Goal: Task Accomplishment & Management: Manage account settings

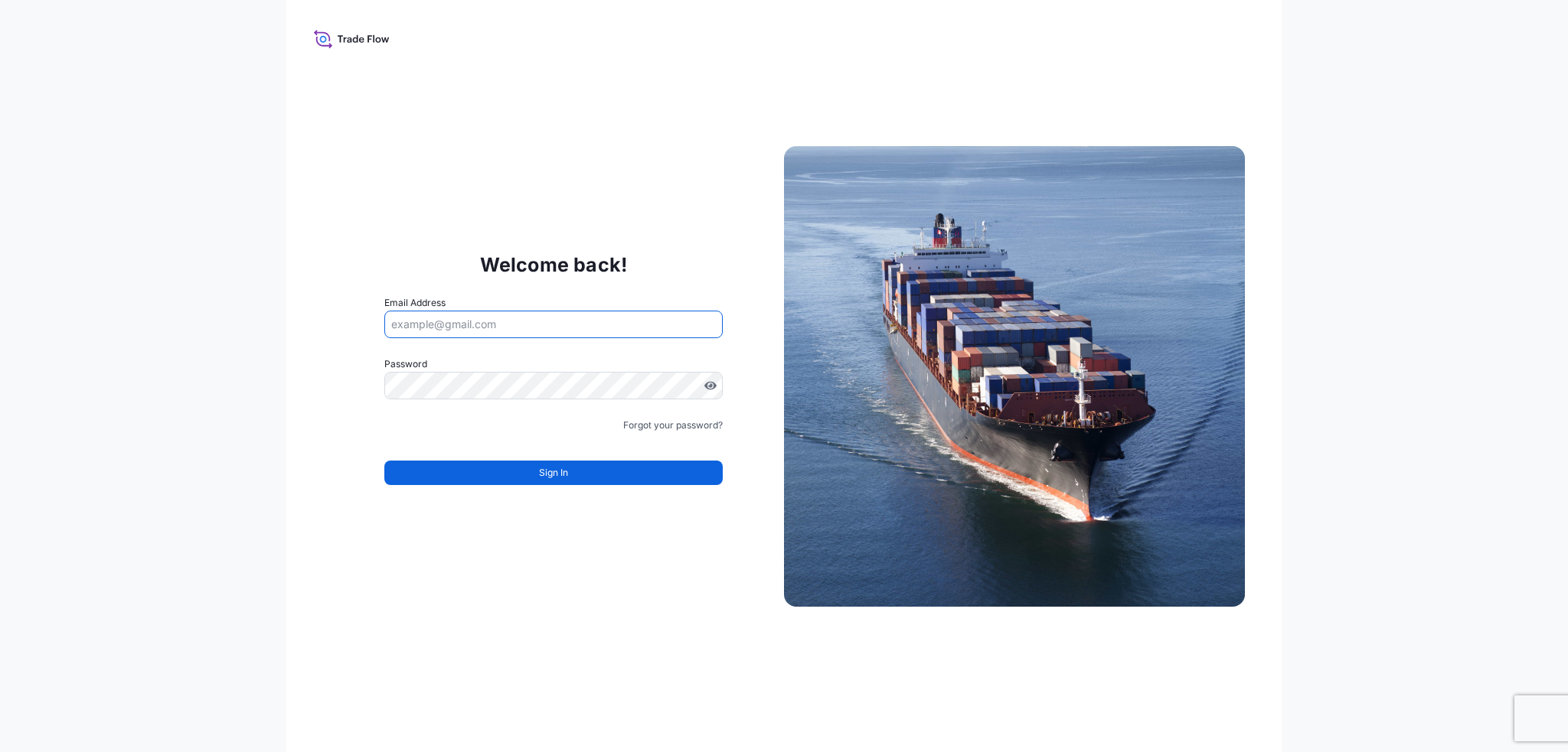
click at [473, 334] on input "Email Address" at bounding box center [553, 324] width 338 height 28
type input "[EMAIL_ADDRESS][PERSON_NAME][DOMAIN_NAME]"
drag, startPoint x: 532, startPoint y: 328, endPoint x: 290, endPoint y: 330, distance: 242.0
click at [290, 330] on div "Welcome back! Email Address [EMAIL_ADDRESS][PERSON_NAME][DOMAIN_NAME] Password …" at bounding box center [784, 376] width 996 height 752
click at [478, 334] on input "Email Address" at bounding box center [553, 324] width 338 height 28
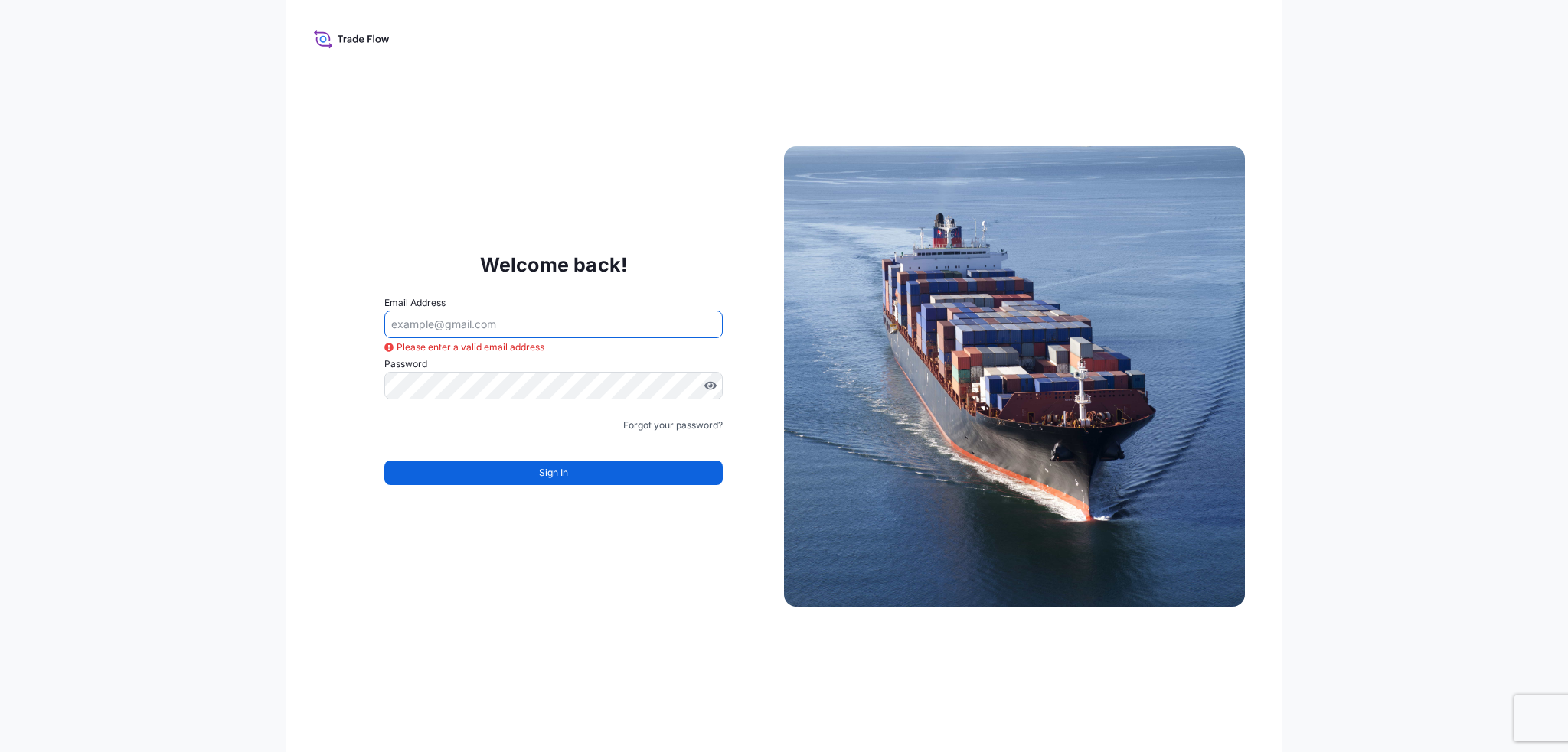
click at [450, 335] on input "Email Address" at bounding box center [553, 324] width 338 height 28
paste input "theo.daniel@fr.yusen-logistics.com"
type input "theo.daniel@fr.yusen-logistics.com"
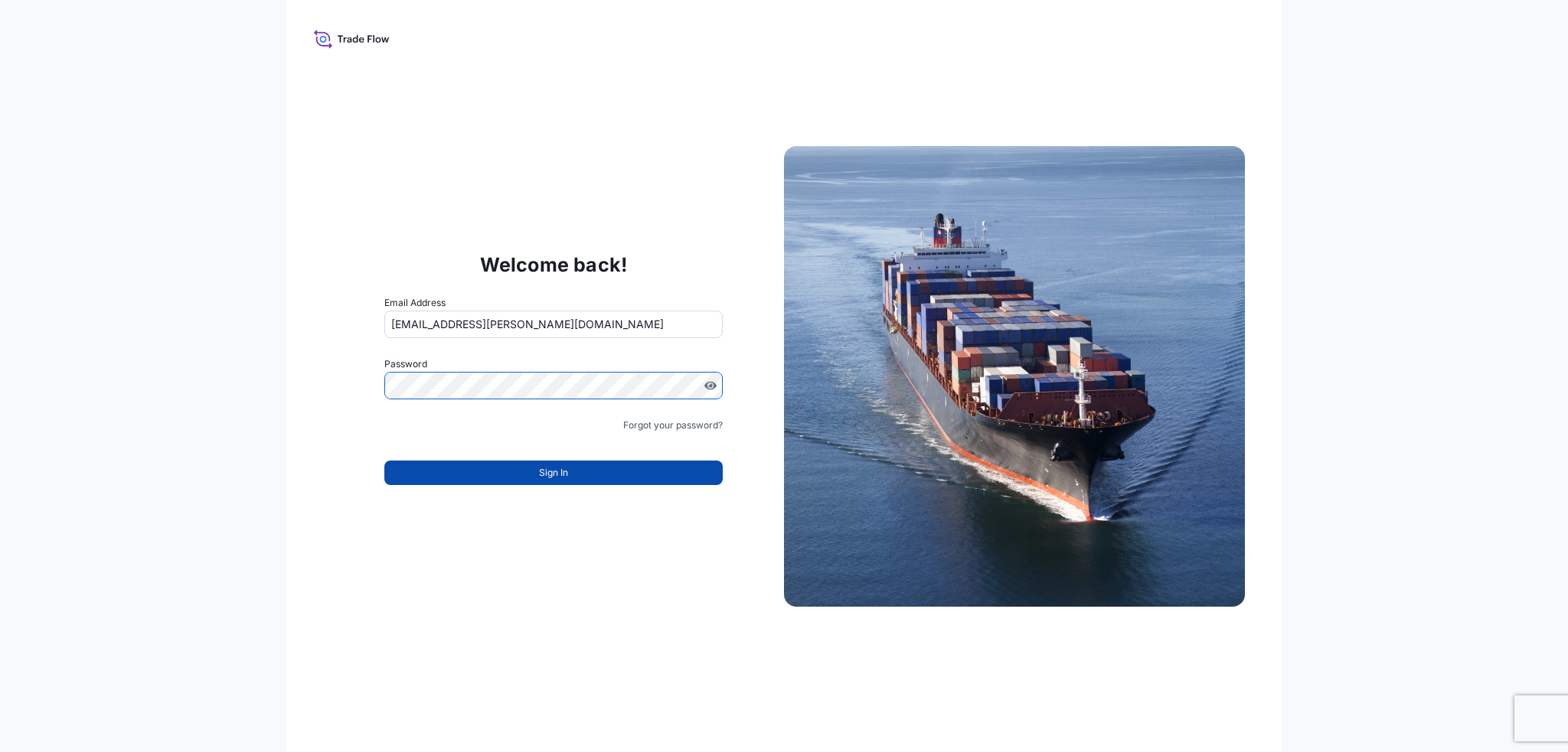
click at [517, 472] on button "Sign In" at bounding box center [553, 473] width 338 height 24
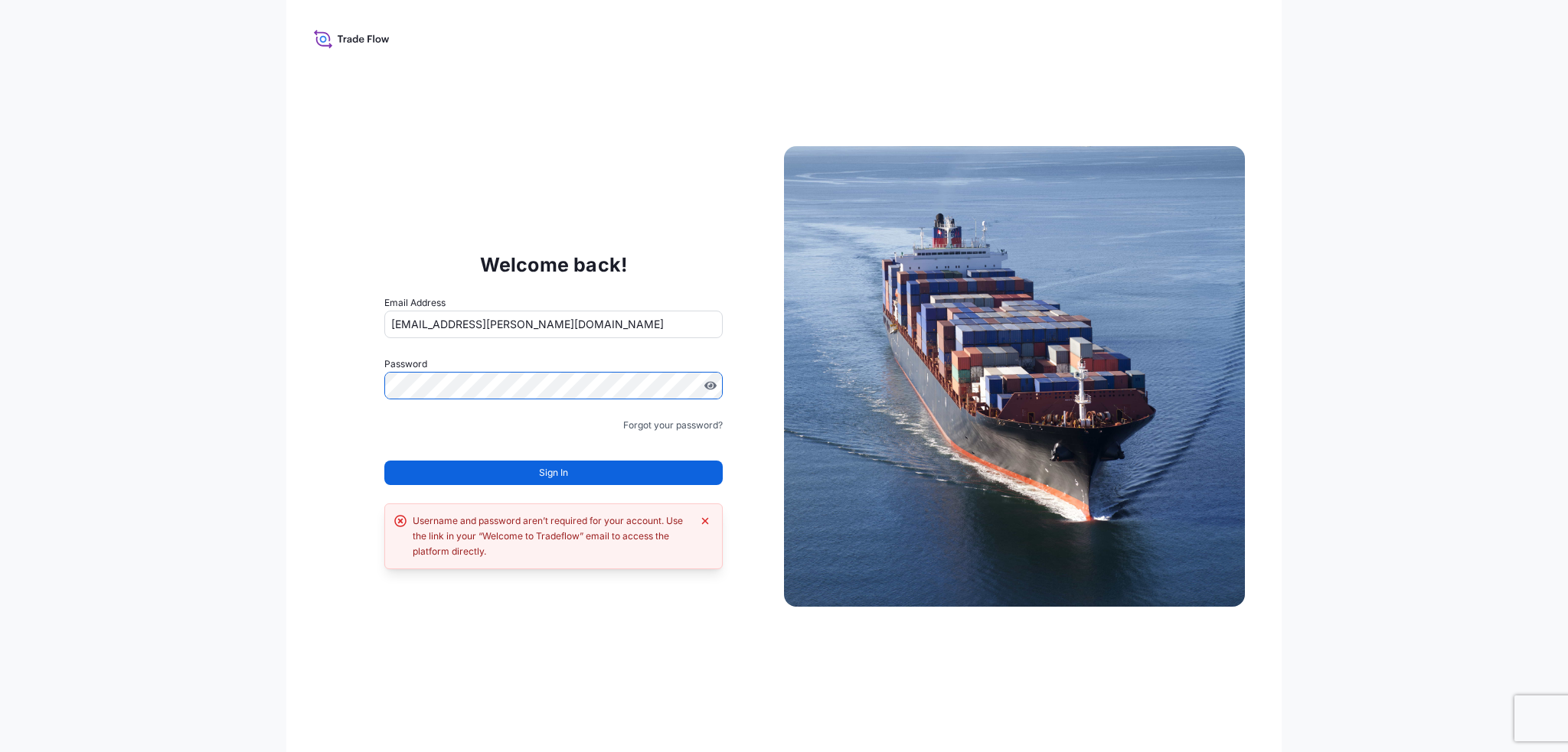
click at [349, 377] on div "Welcome back! Email Address theo.daniel@fr.yusen-logistics.com Password Must in…" at bounding box center [553, 376] width 461 height 315
drag, startPoint x: 569, startPoint y: 327, endPoint x: 328, endPoint y: 324, distance: 241.0
click at [328, 324] on div "Welcome back! Email Address theo.daniel@fr.yusen-logistics.com Password Passwor…" at bounding box center [553, 376] width 461 height 315
click at [640, 422] on link "Forgot your password?" at bounding box center [673, 426] width 100 height 15
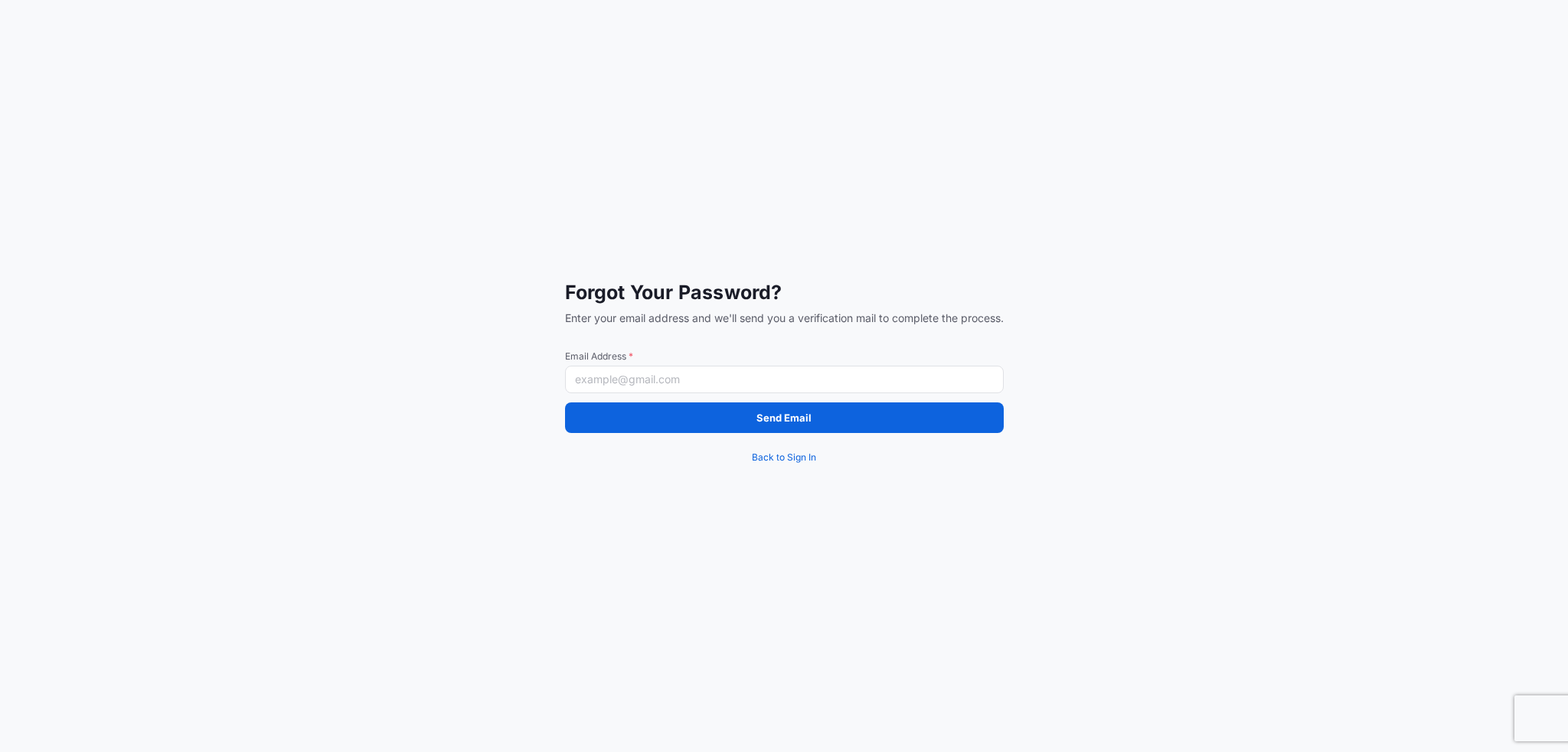
click at [674, 394] on div "Forgot Your Password? Enter your email address and we'll send you a verificatio…" at bounding box center [784, 376] width 438 height 193
click at [670, 384] on input "Email Address *" at bounding box center [784, 379] width 438 height 28
click at [677, 382] on input "Email Address *" at bounding box center [784, 379] width 438 height 28
paste input "theo.daniel@fr.yusen-logistics.com"
type input "theo.daniel@fr.yusen-logistics.com"
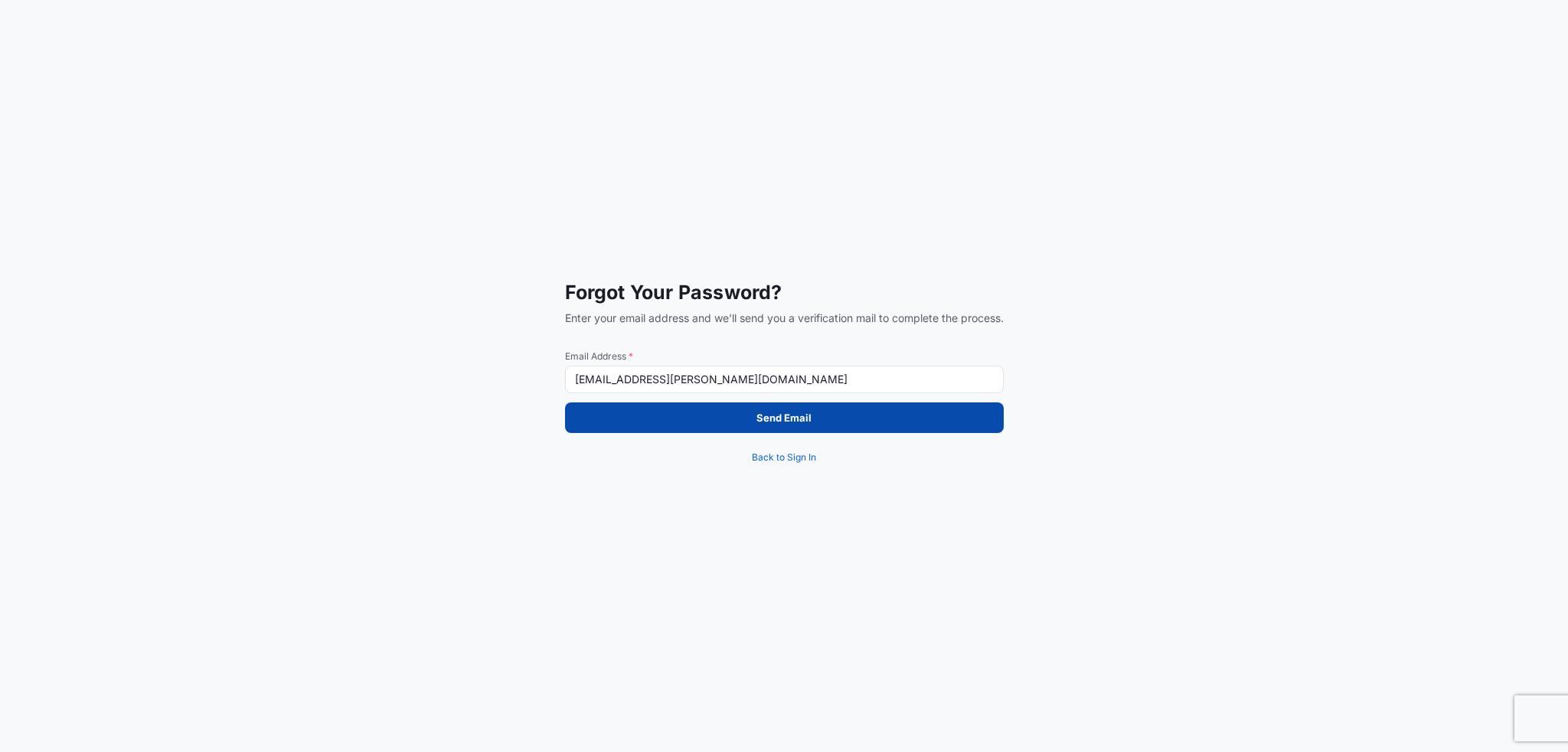
click at [779, 412] on p "Send Email" at bounding box center [784, 417] width 55 height 15
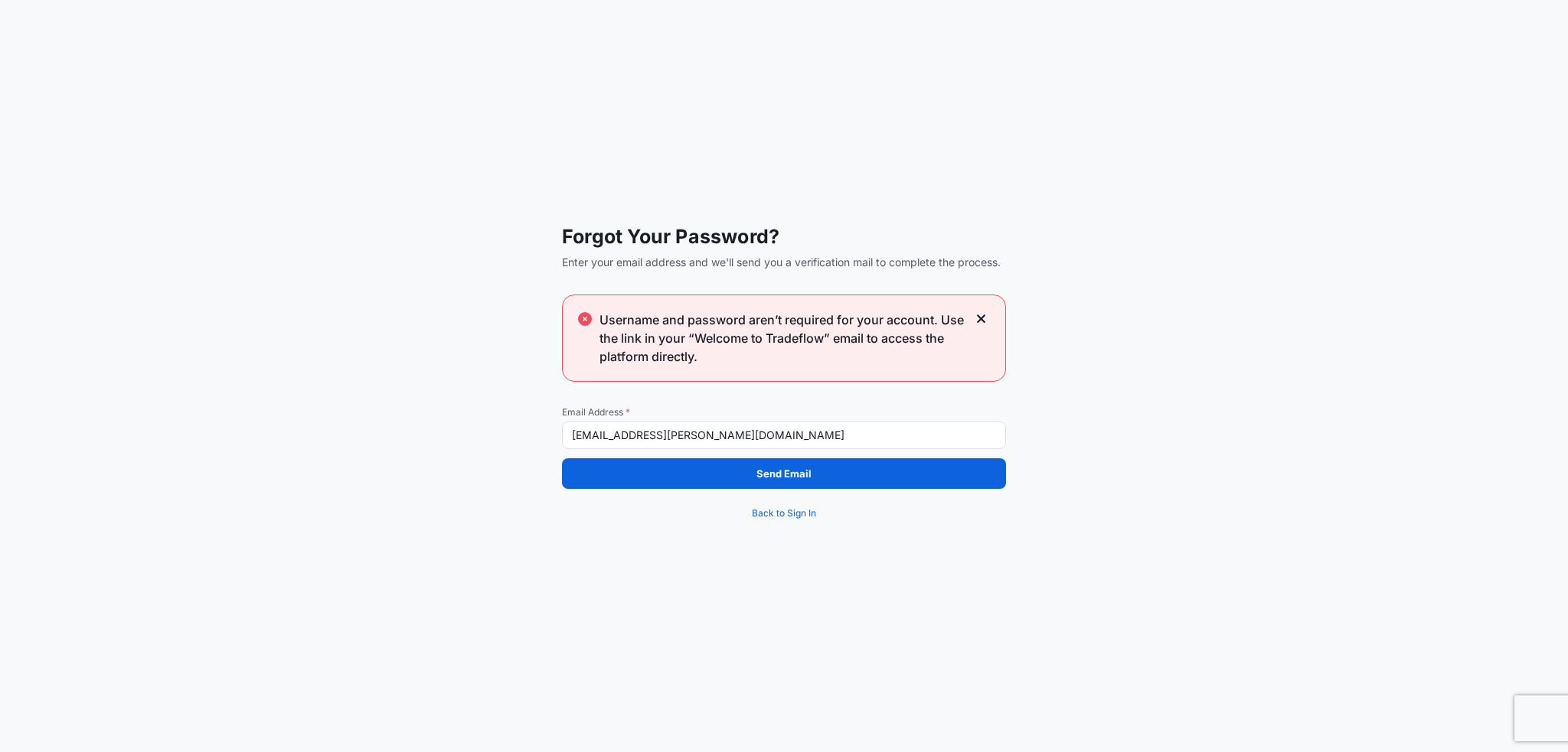
drag, startPoint x: 769, startPoint y: 437, endPoint x: 515, endPoint y: 431, distance: 254.1
click at [515, 431] on div "Forgot Your Password? Enter your email address and we'll send you a verificatio…" at bounding box center [784, 376] width 1568 height 752
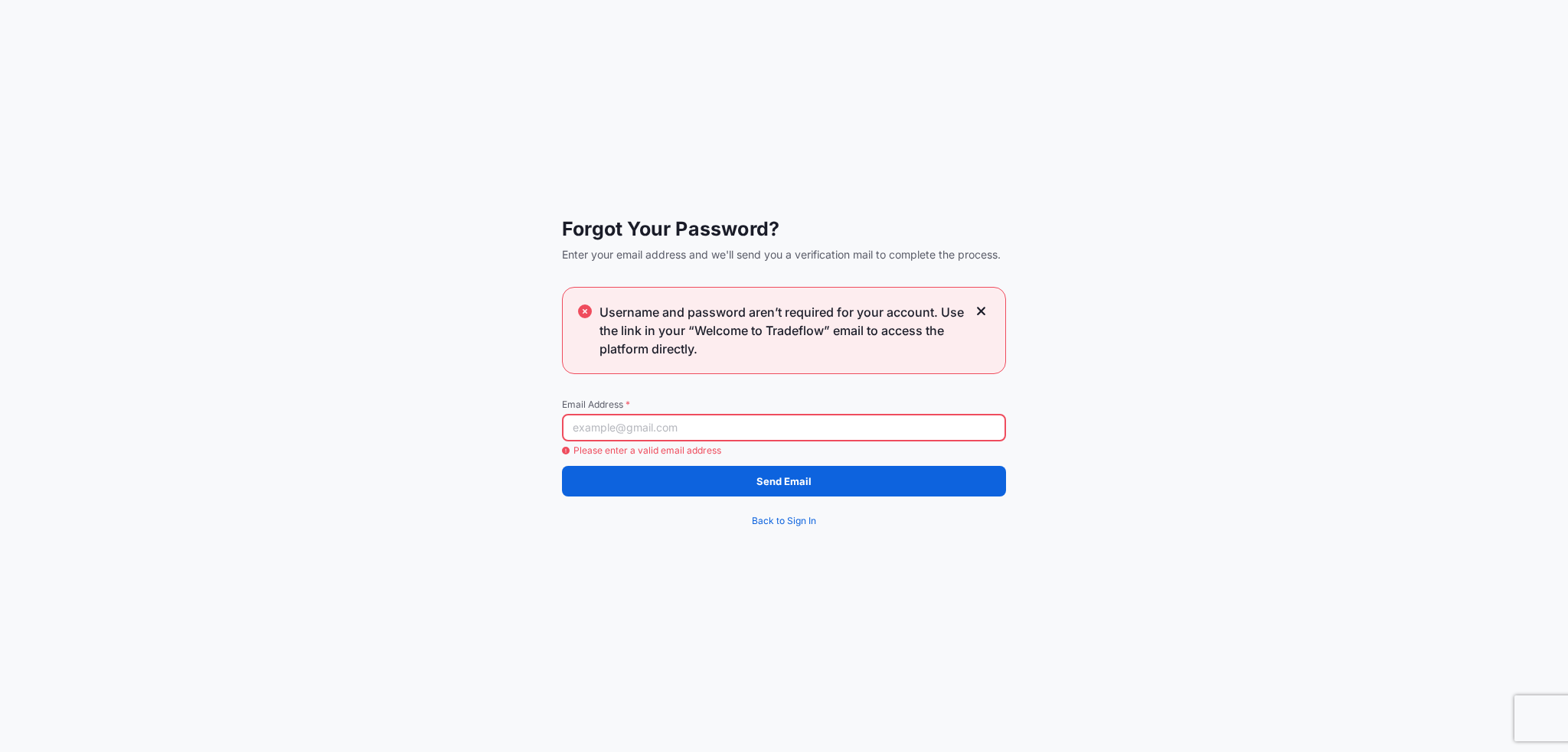
click at [816, 437] on input "Email Address *" at bounding box center [784, 427] width 444 height 28
paste input "theo.daniel@fr.yusen-logistics.com"
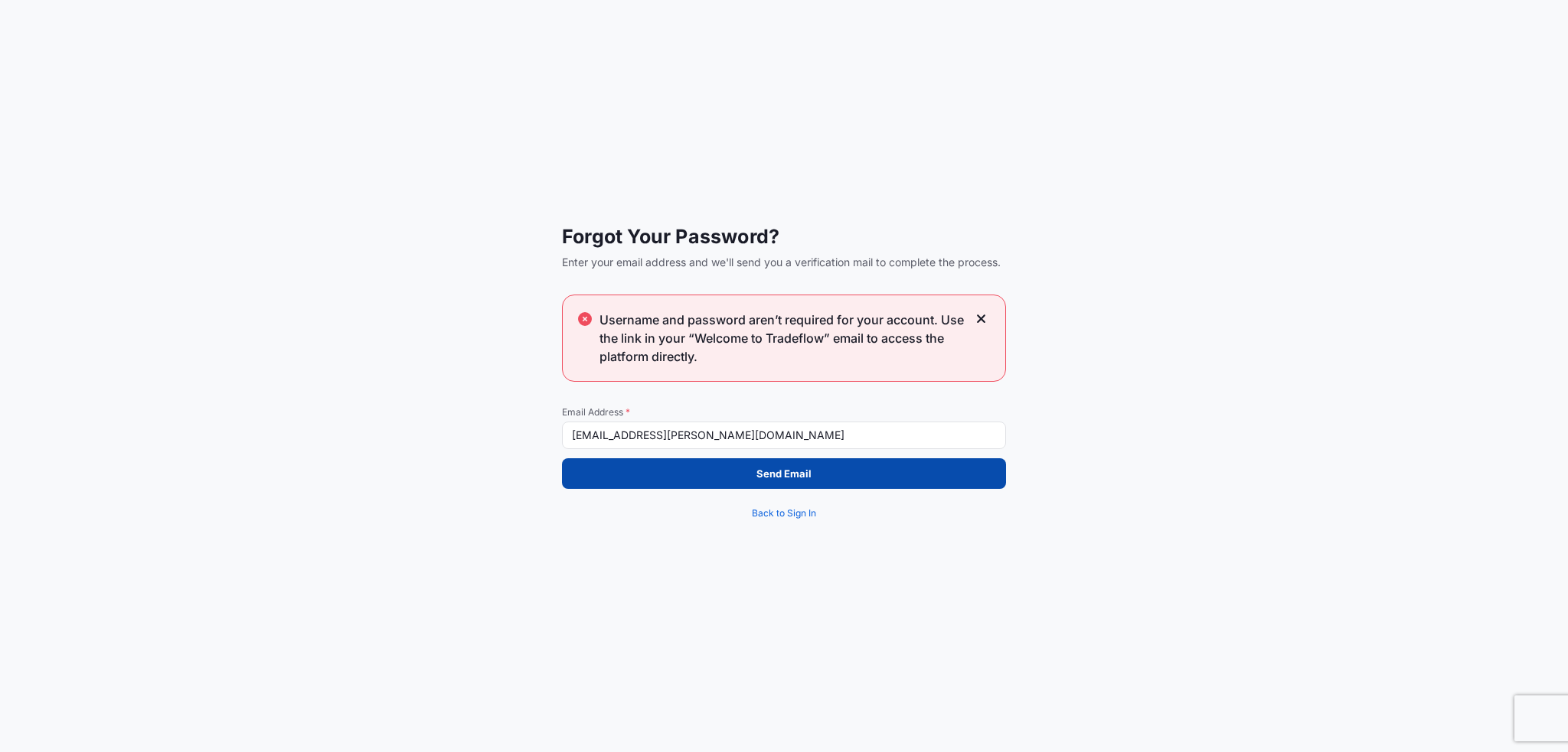
type input "theo.daniel@fr.yusen-logistics.com"
click at [753, 478] on button "Send Email" at bounding box center [784, 473] width 444 height 31
click at [802, 471] on p "Send Email" at bounding box center [784, 473] width 55 height 15
click at [982, 318] on icon at bounding box center [981, 319] width 8 height 8
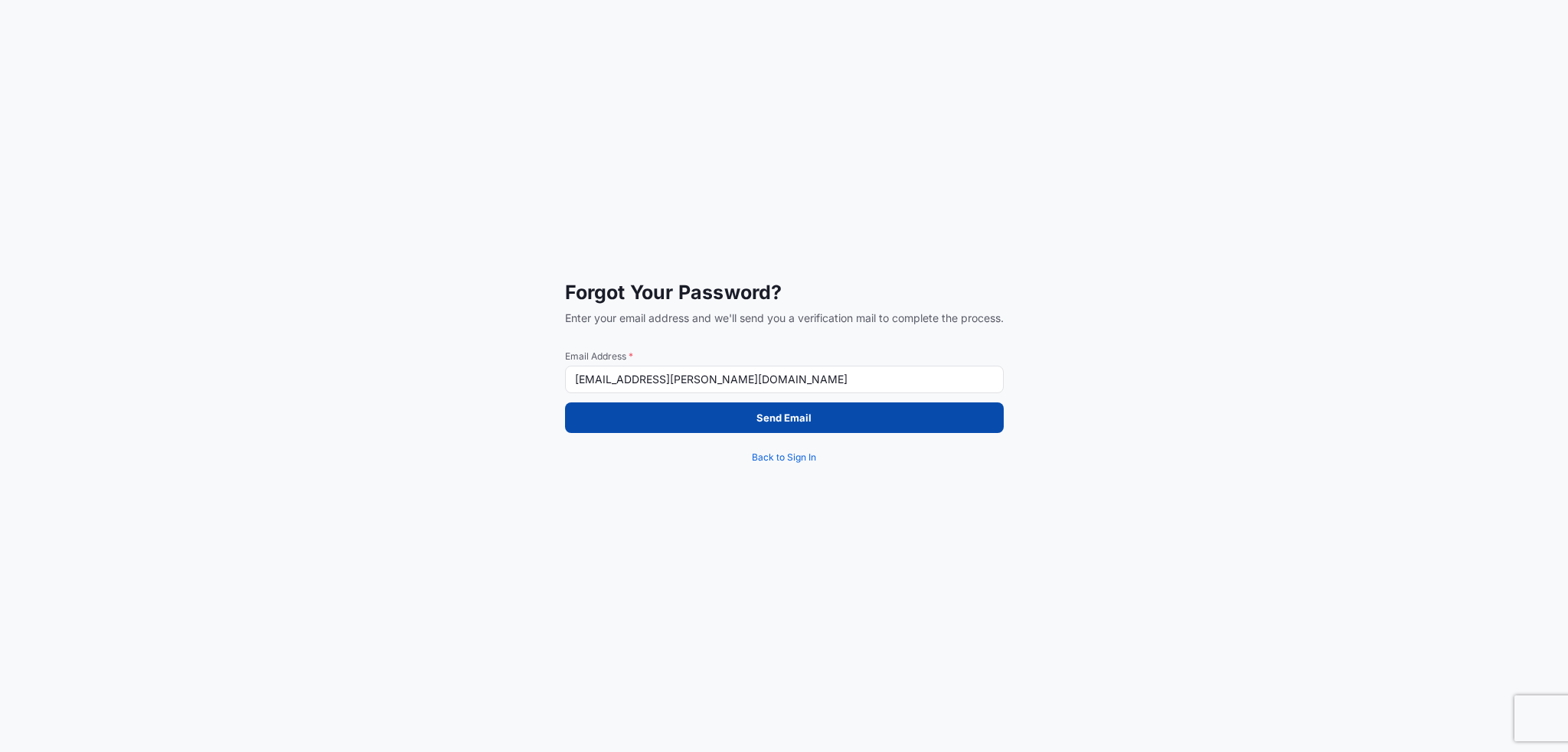
click at [787, 422] on p "Send Email" at bounding box center [784, 417] width 55 height 15
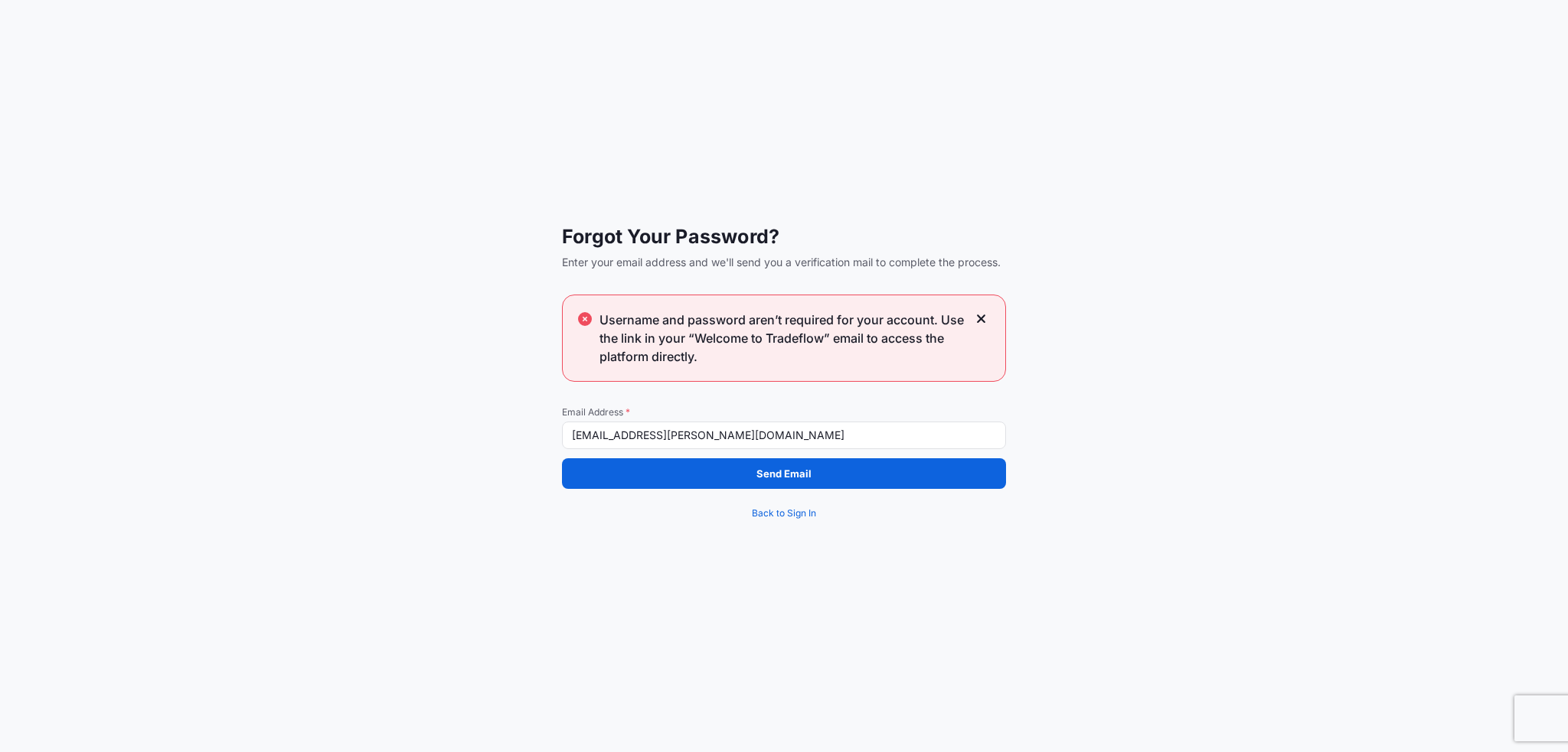
drag, startPoint x: 769, startPoint y: 436, endPoint x: 489, endPoint y: 434, distance: 280.0
click at [489, 434] on div "Forgot Your Password? Enter your email address and we'll send you a verificatio…" at bounding box center [784, 376] width 1568 height 752
click at [983, 315] on icon at bounding box center [981, 319] width 11 height 13
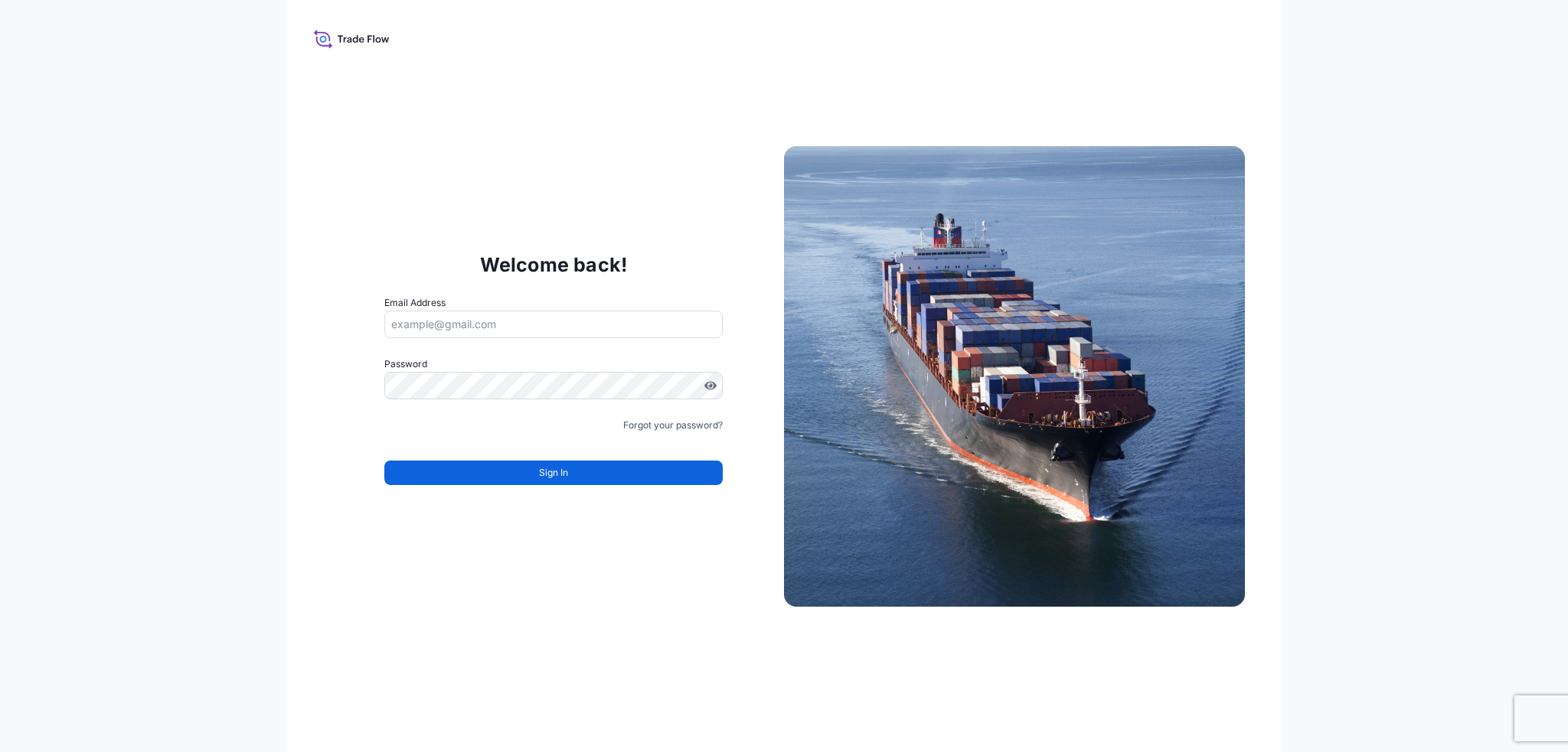
click at [539, 324] on input "Email Address" at bounding box center [553, 324] width 338 height 28
click at [485, 207] on div "Welcome back! Email Address Password Must include: Upper & lower case letters S…" at bounding box center [784, 376] width 996 height 752
drag, startPoint x: 394, startPoint y: 38, endPoint x: 344, endPoint y: 39, distance: 50.0
click at [345, 39] on div "Welcome back! Email Address Please enter a valid email address Password Must in…" at bounding box center [784, 376] width 996 height 752
